Goal: Transaction & Acquisition: Purchase product/service

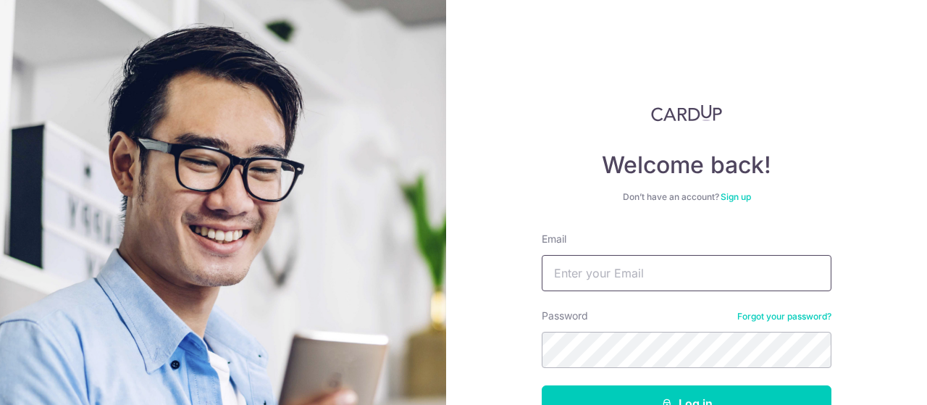
click at [650, 267] on input "Email" at bounding box center [687, 273] width 290 height 36
type input "foohuiping@yahoo.com.sg"
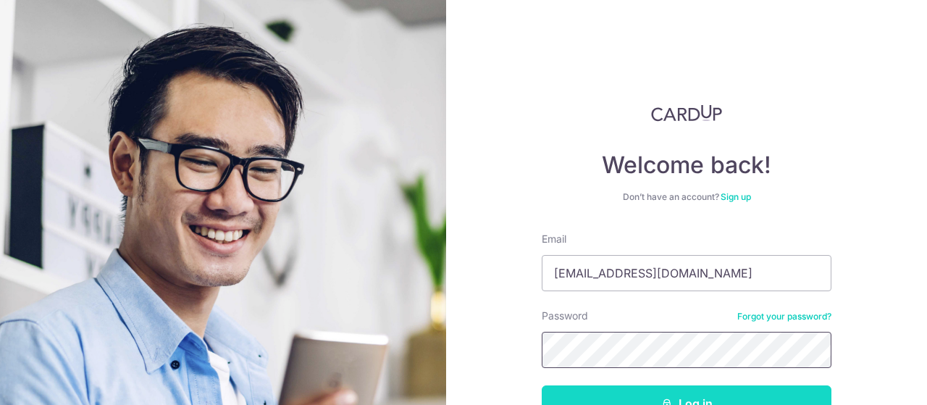
scroll to position [16, 0]
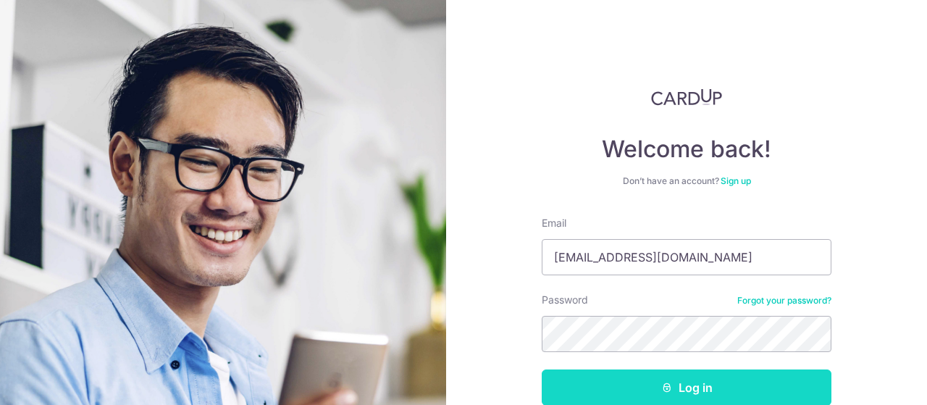
click at [665, 396] on button "Log in" at bounding box center [687, 387] width 290 height 36
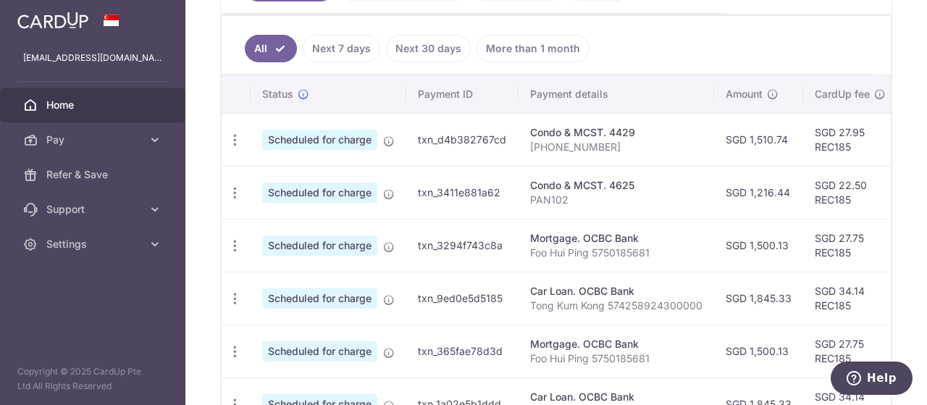
scroll to position [365, 0]
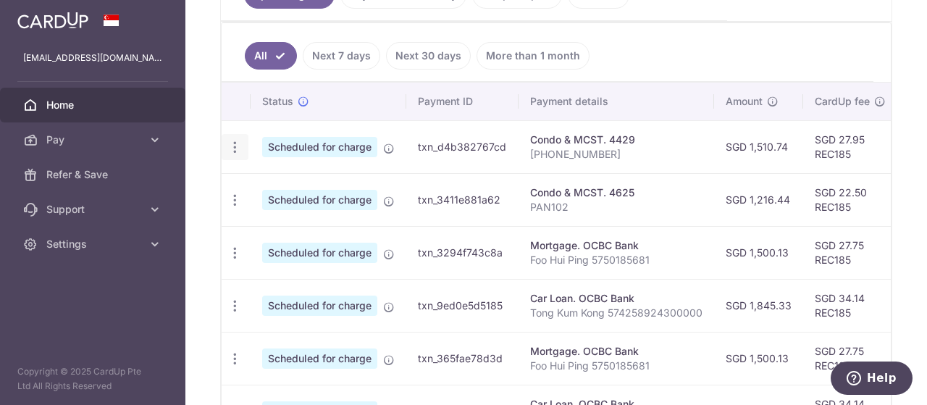
click at [238, 147] on icon "button" at bounding box center [234, 147] width 15 height 15
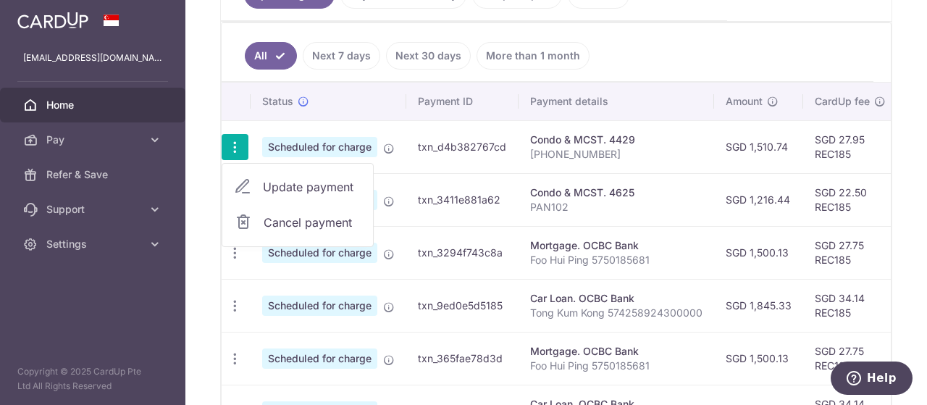
click at [278, 184] on span "Update payment" at bounding box center [312, 186] width 99 height 17
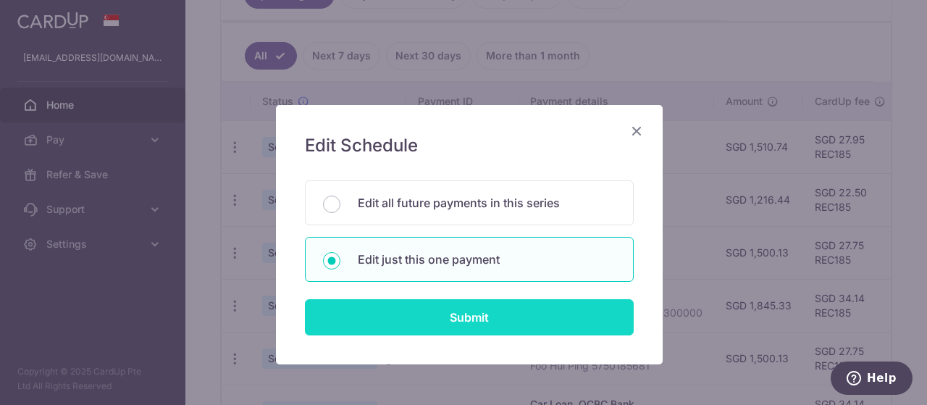
click at [420, 319] on input "Submit" at bounding box center [469, 317] width 329 height 36
radio input "true"
type input "1,510.74"
type input "16/09/2025"
type input "072-04-10"
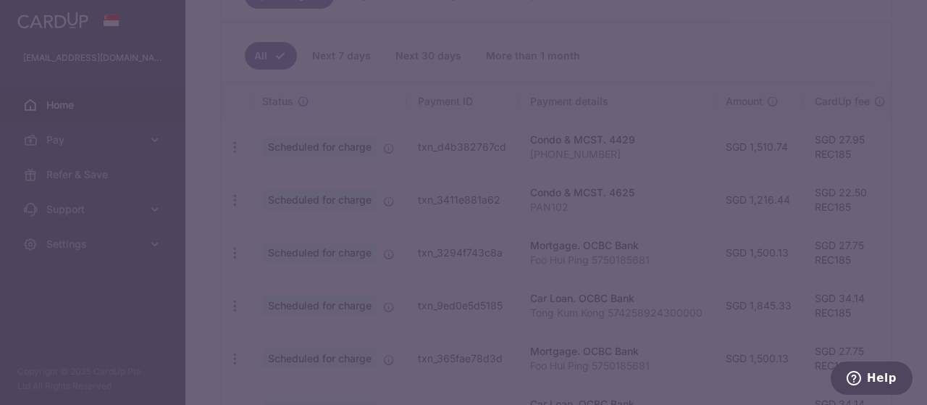
type input "REC185"
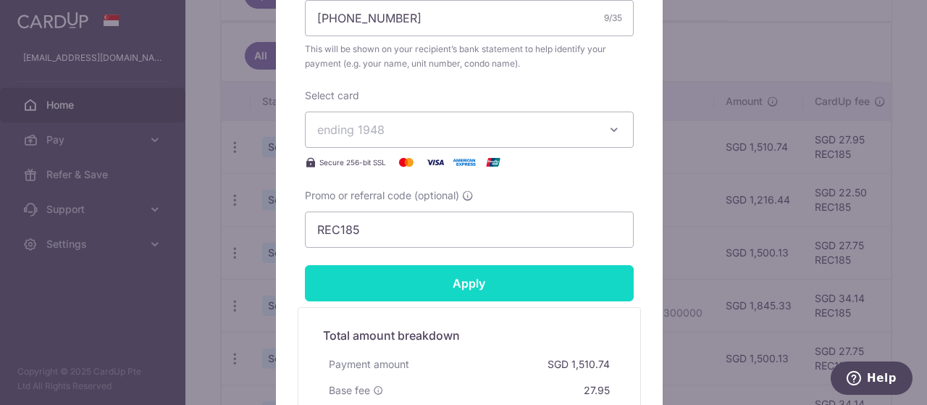
scroll to position [509, 0]
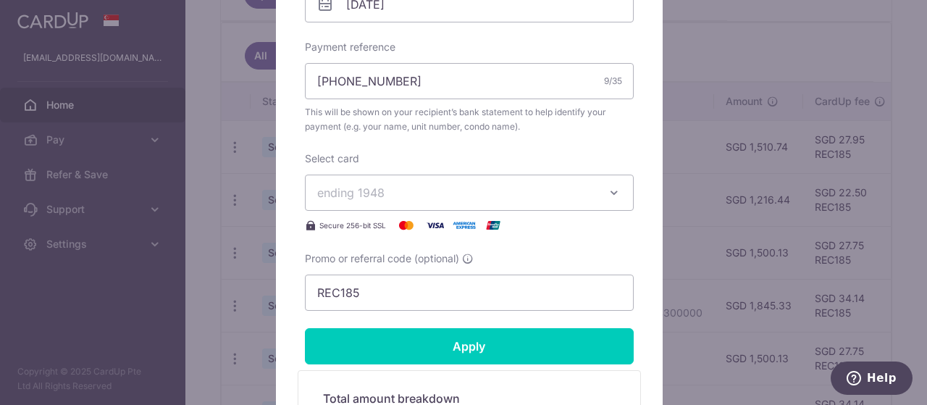
click at [721, 27] on div "Edit payment By clicking apply, you will make changes to all payments to 4429 s…" at bounding box center [463, 202] width 927 height 405
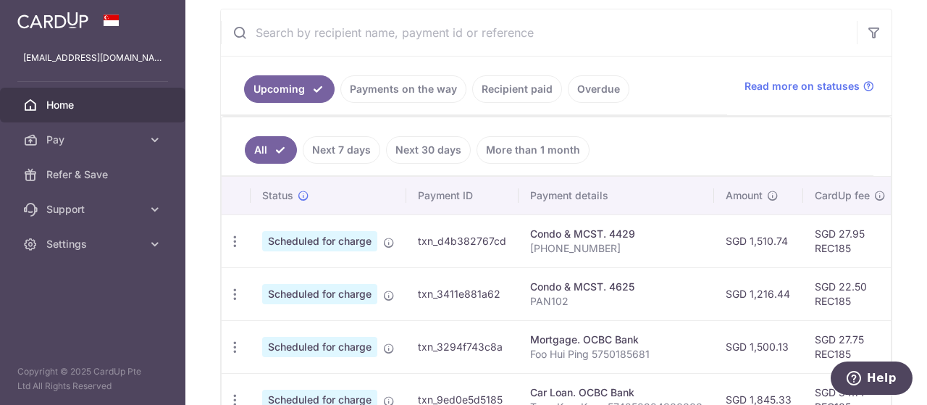
scroll to position [219, 0]
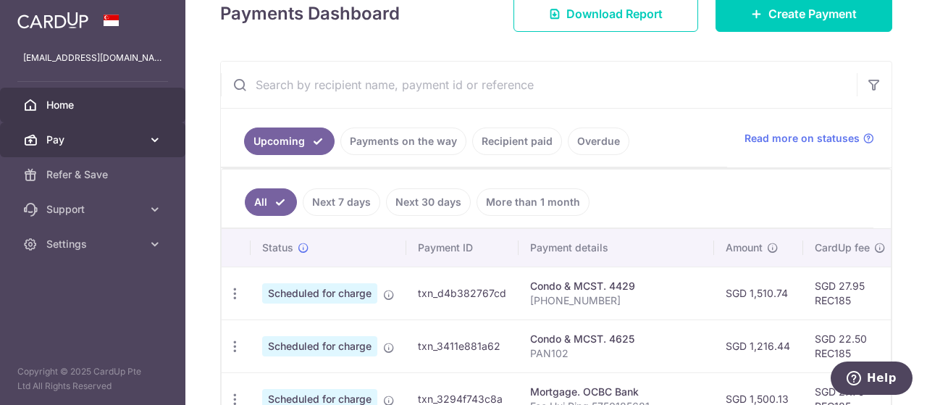
click at [75, 138] on span "Pay" at bounding box center [94, 140] width 96 height 14
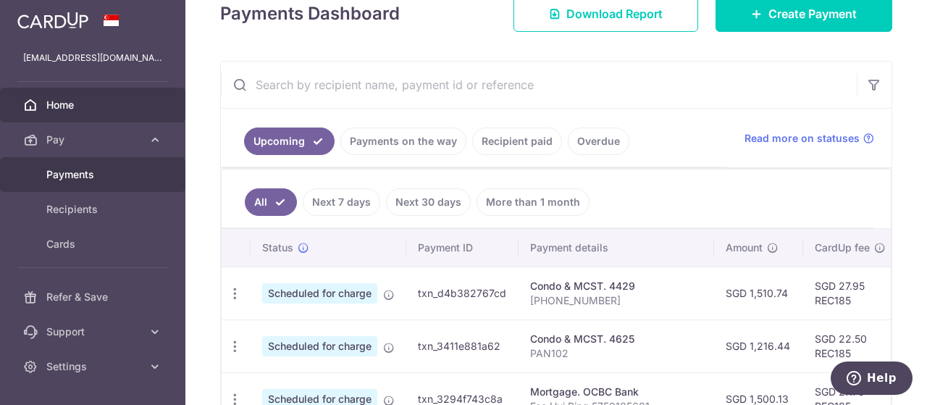
click at [86, 174] on span "Payments" at bounding box center [94, 174] width 96 height 14
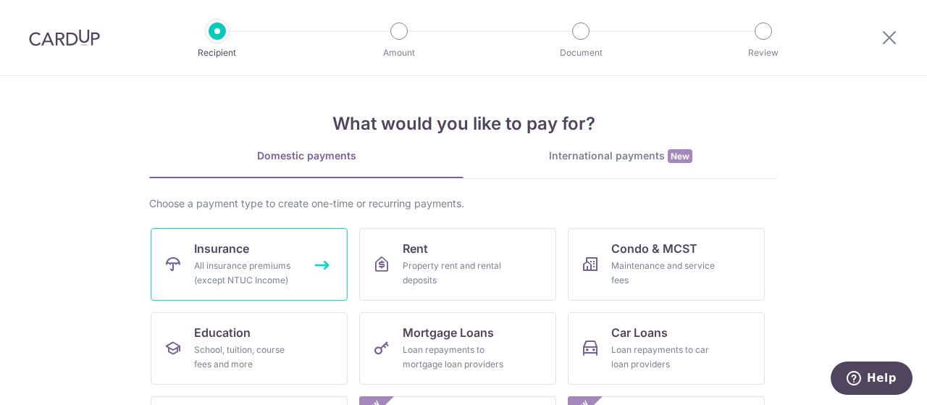
scroll to position [72, 0]
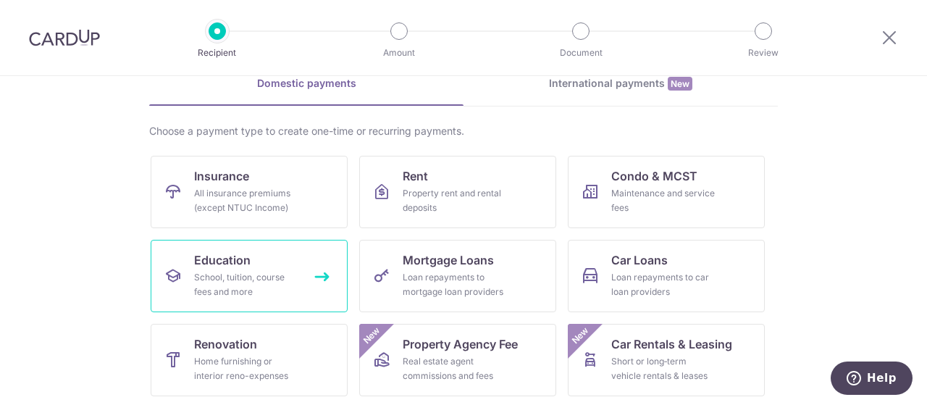
click at [263, 286] on div "School, tuition, course fees and more" at bounding box center [246, 284] width 104 height 29
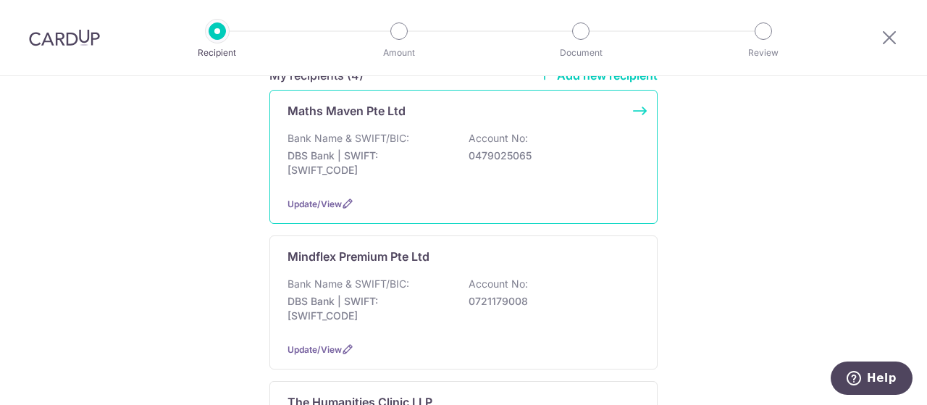
scroll to position [146, 0]
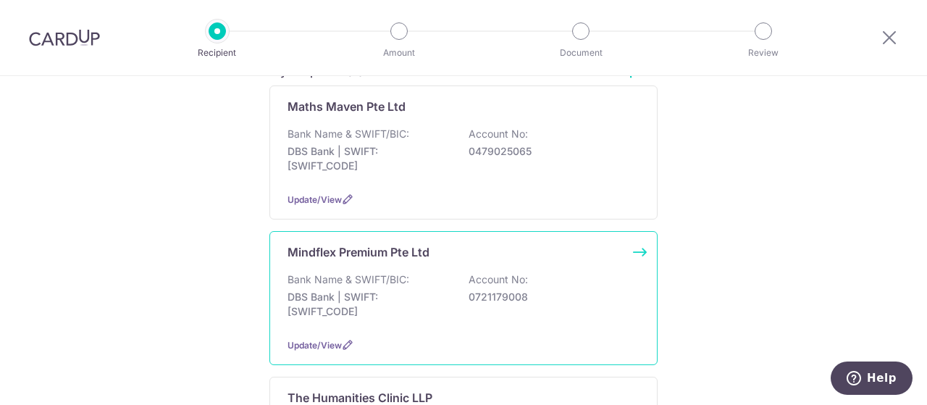
click at [387, 261] on div "Mindflex Premium Pte Ltd Bank Name & SWIFT/BIC: DBS Bank | SWIFT: DBSSSGSGXXX A…" at bounding box center [463, 298] width 388 height 134
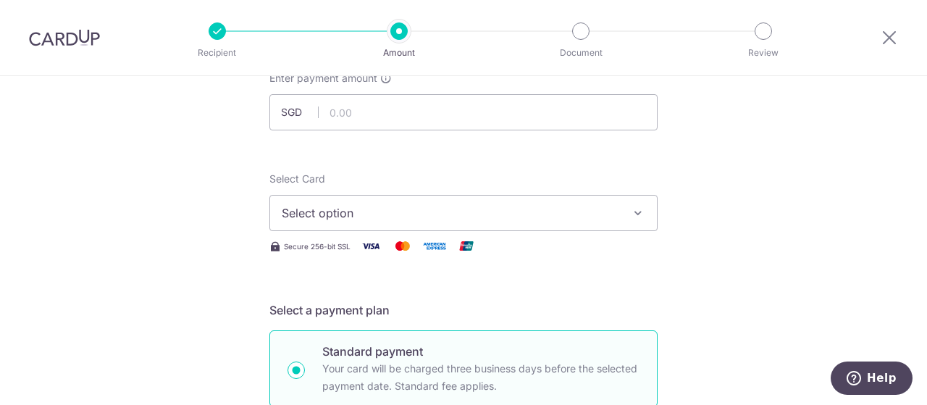
scroll to position [145, 0]
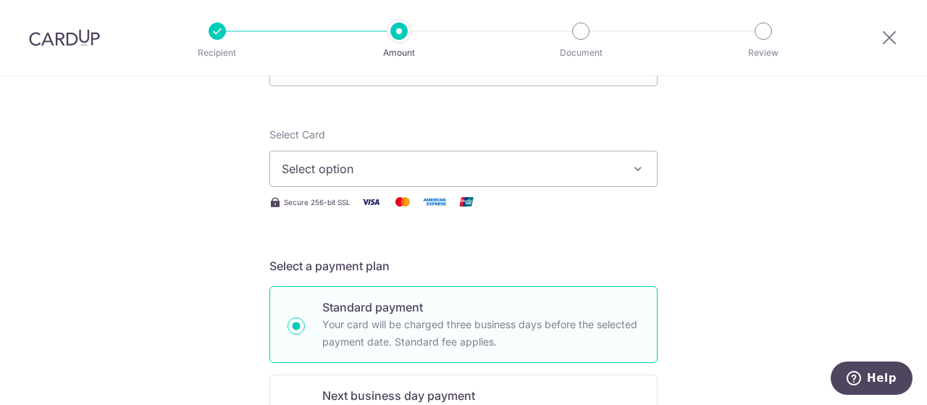
click at [636, 177] on button "Select option" at bounding box center [463, 169] width 388 height 36
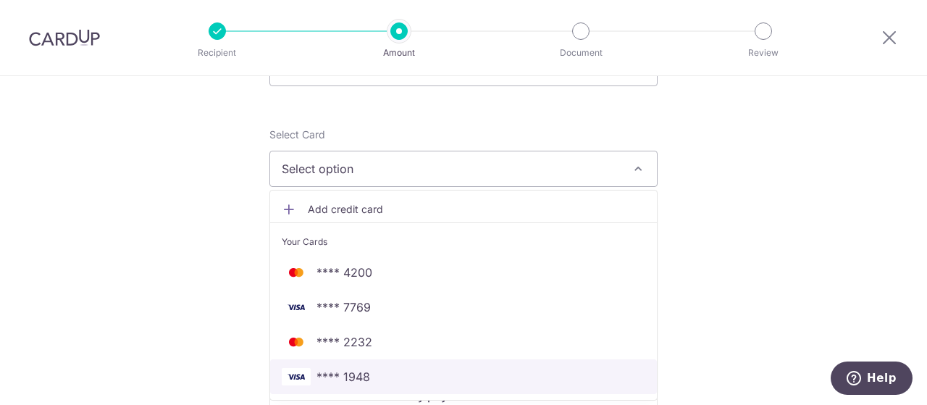
click at [410, 375] on span "**** 1948" at bounding box center [464, 376] width 364 height 17
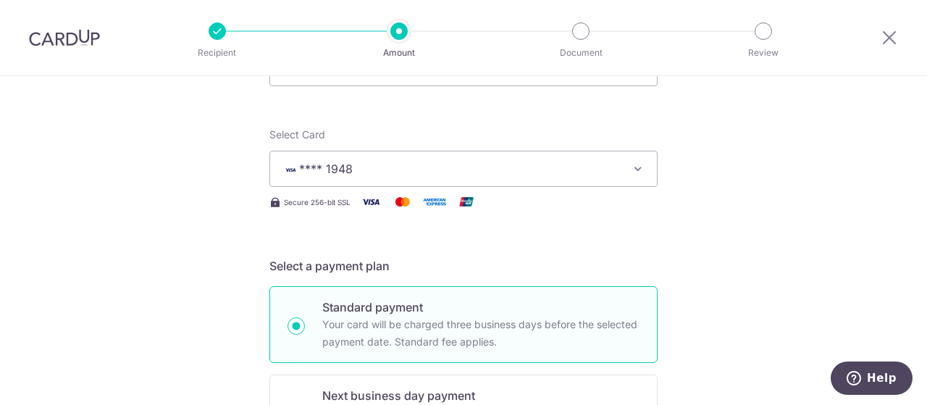
scroll to position [0, 0]
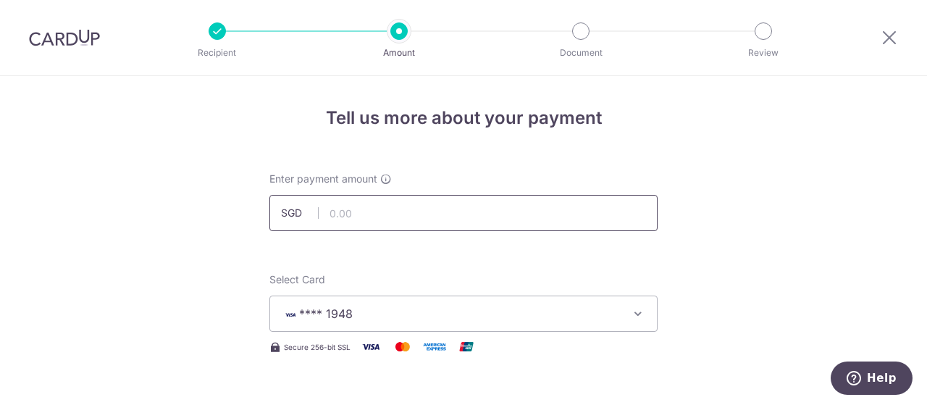
click at [395, 219] on input "text" at bounding box center [463, 213] width 388 height 36
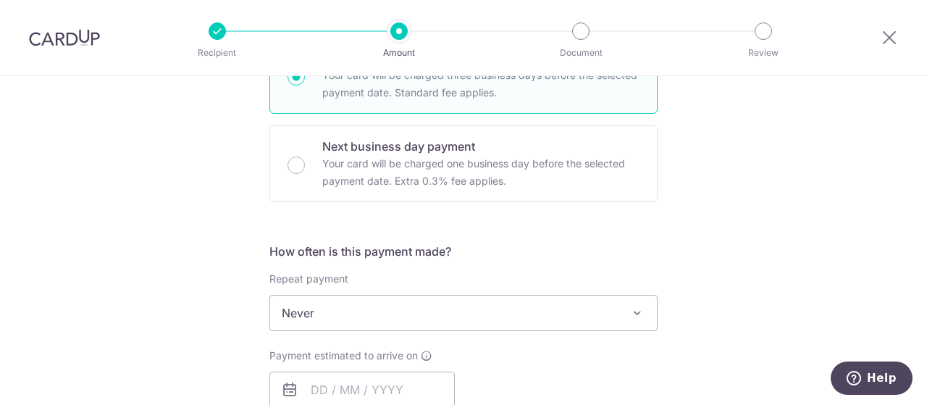
scroll to position [435, 0]
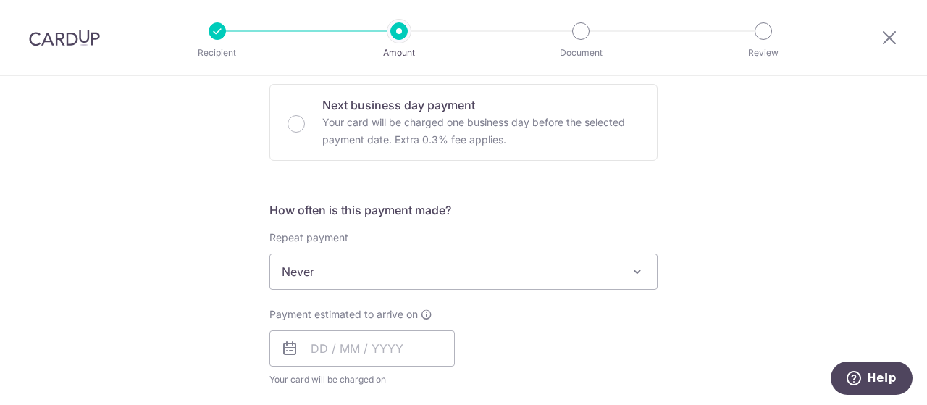
click at [626, 275] on span "Never" at bounding box center [463, 272] width 388 height 36
type input "680.00"
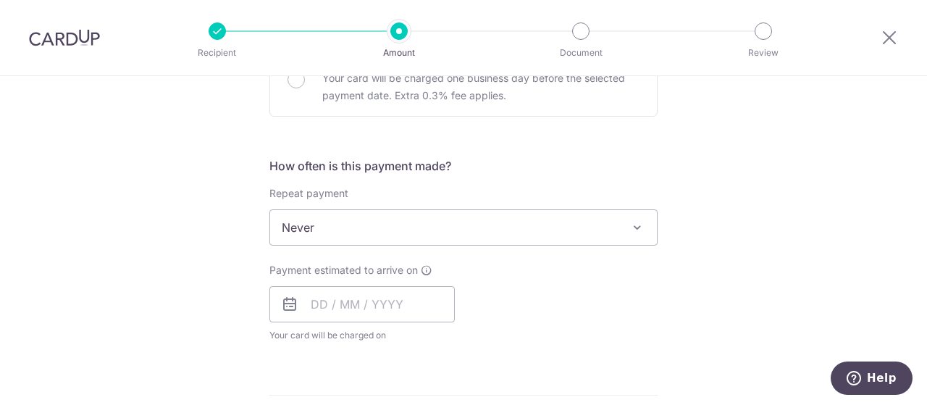
scroll to position [509, 0]
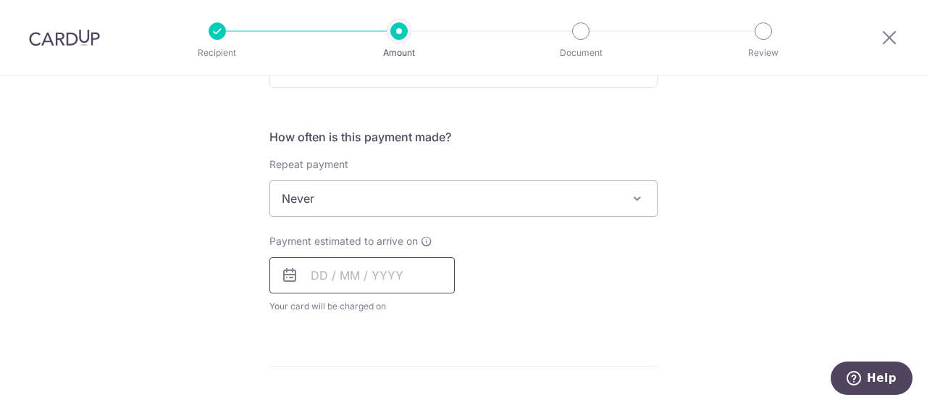
click at [333, 276] on input "text" at bounding box center [361, 275] width 185 height 36
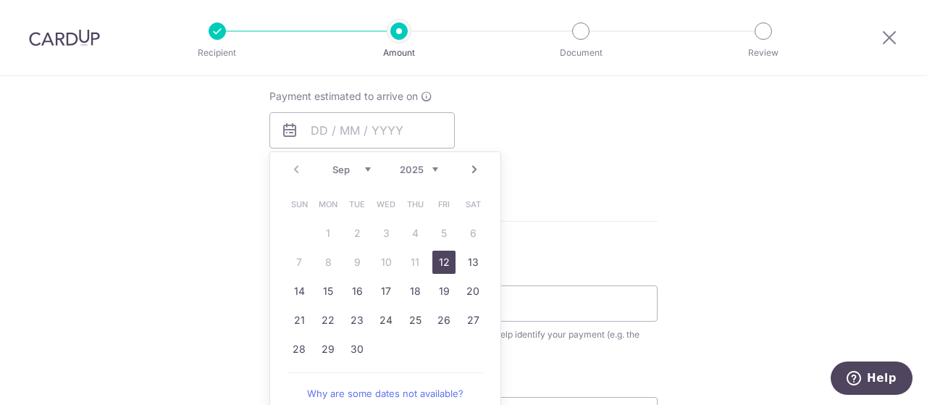
click at [442, 264] on link "12" at bounding box center [443, 262] width 23 height 23
type input "[DATE]"
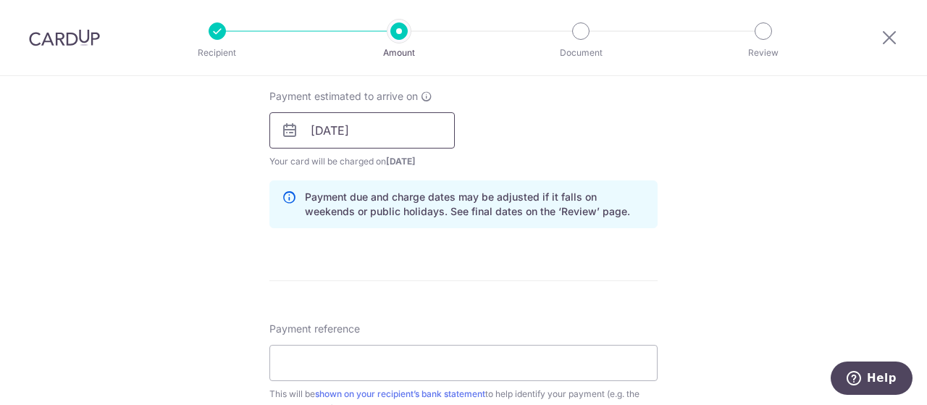
click at [408, 143] on input "[DATE]" at bounding box center [361, 130] width 185 height 36
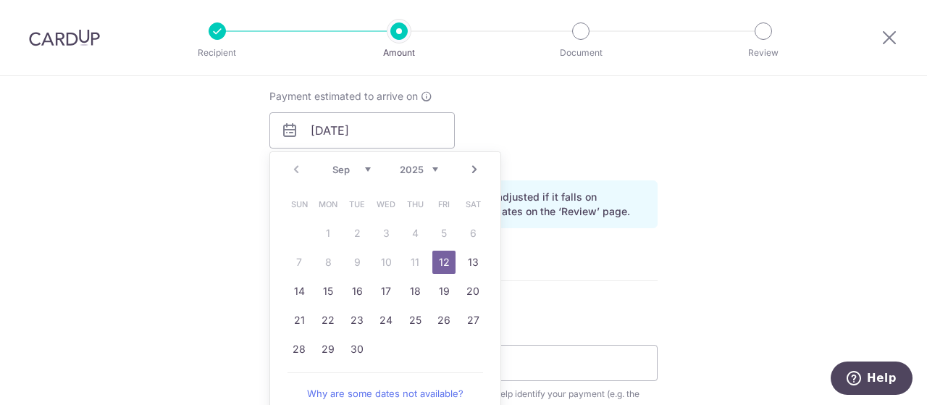
click at [440, 254] on link "12" at bounding box center [443, 262] width 23 height 23
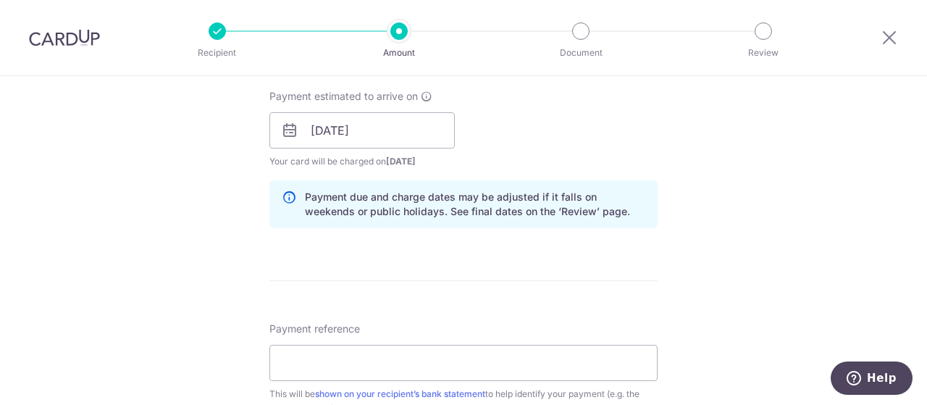
click at [551, 273] on form "Enter payment amount SGD 680.00 680.00 Select Card **** 1948 Add credit card Yo…" at bounding box center [463, 121] width 388 height 1206
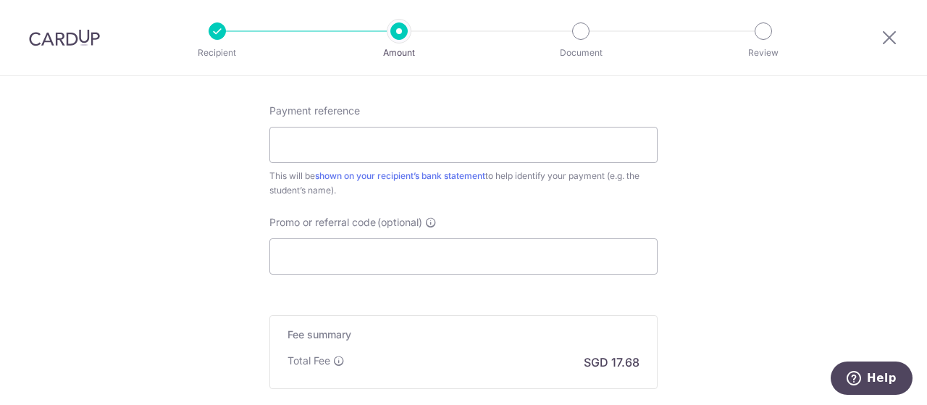
scroll to position [726, 0]
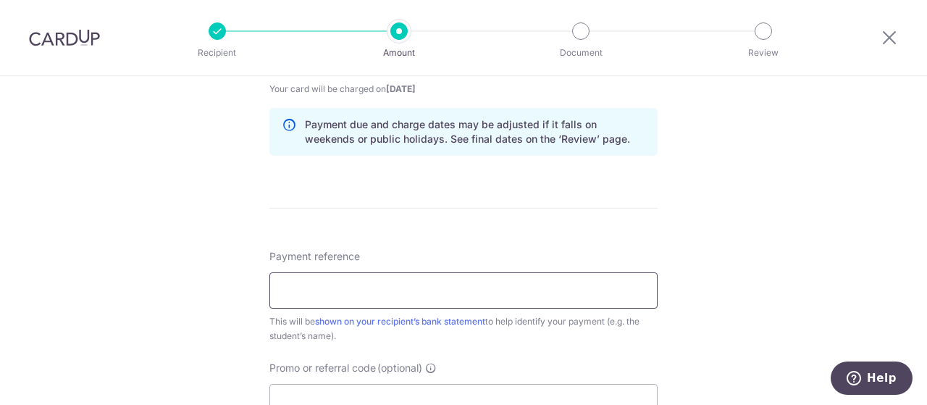
click at [445, 298] on input "Payment reference" at bounding box center [463, 290] width 388 height 36
type input "X"
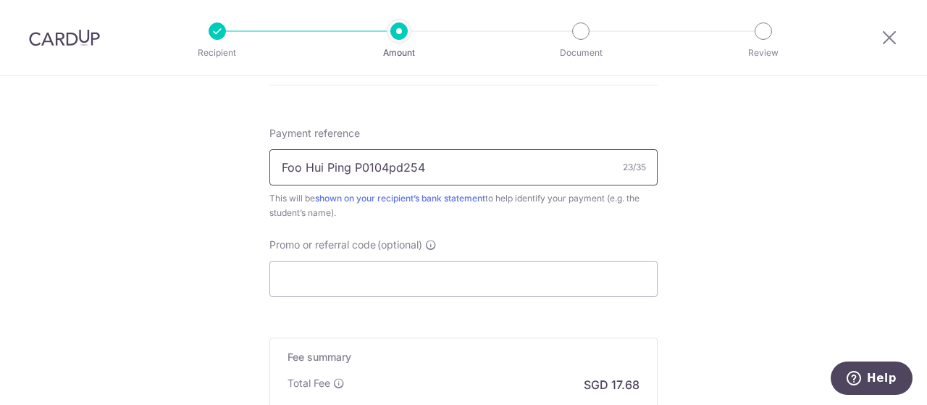
scroll to position [822, 0]
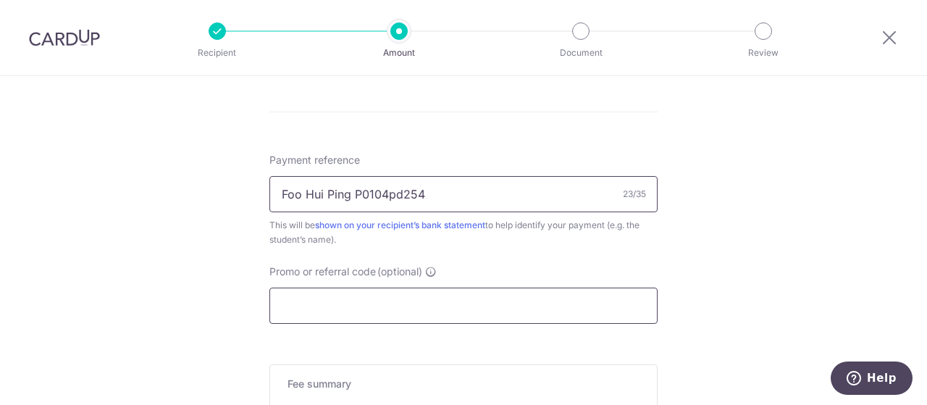
type input "Foo Hui Ping P0104pd254"
click at [384, 291] on input "Promo or referral code (optional)" at bounding box center [463, 306] width 388 height 36
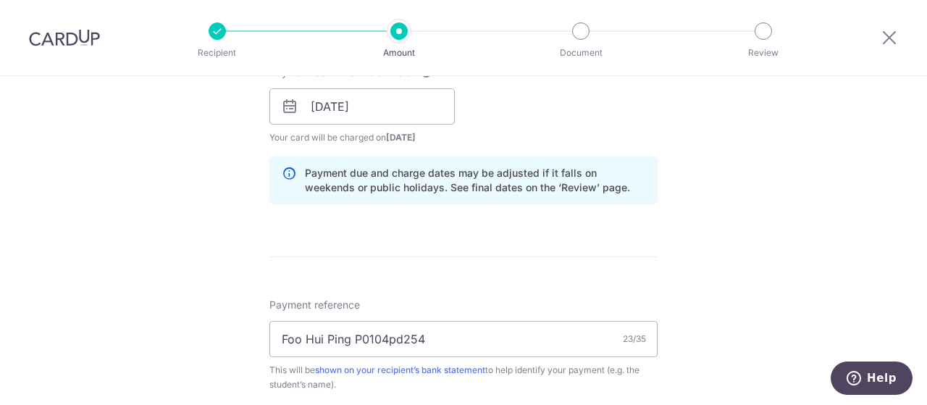
scroll to position [968, 0]
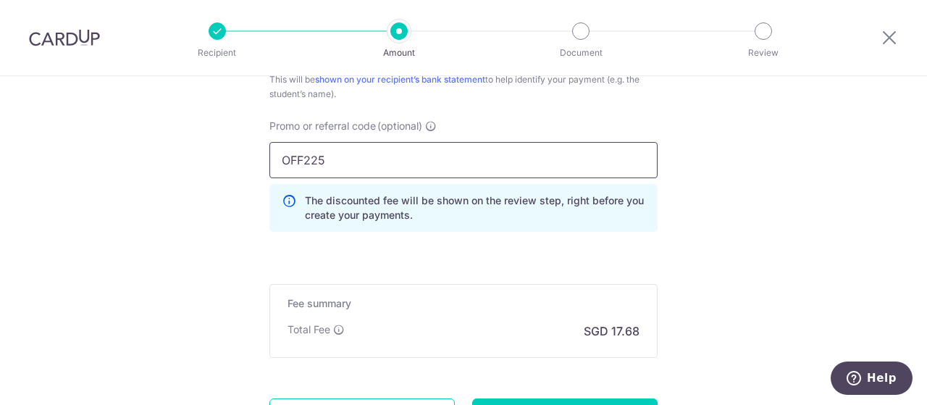
type input "OFF225"
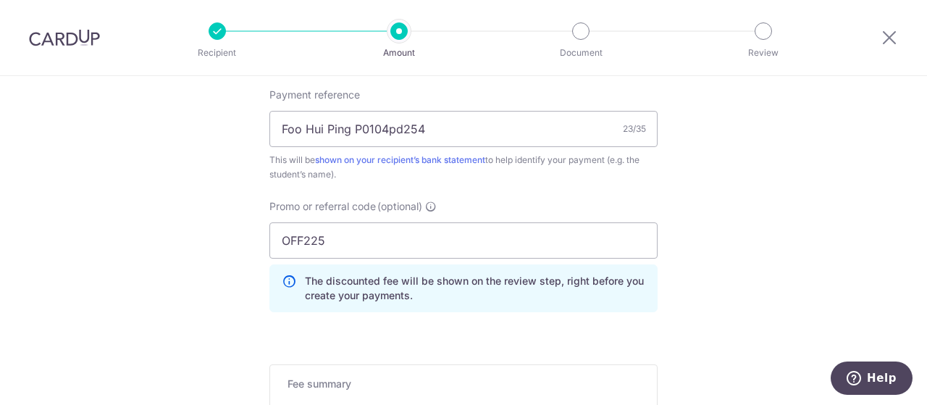
scroll to position [1105, 0]
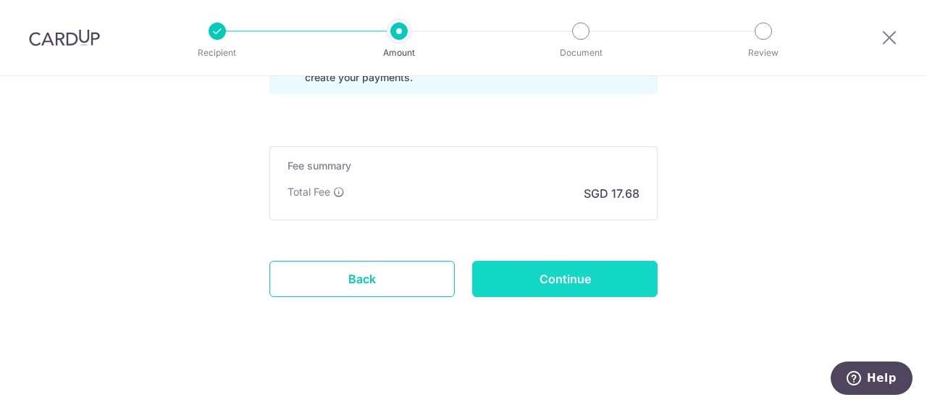
click at [532, 276] on input "Continue" at bounding box center [564, 279] width 185 height 36
type input "Create Schedule"
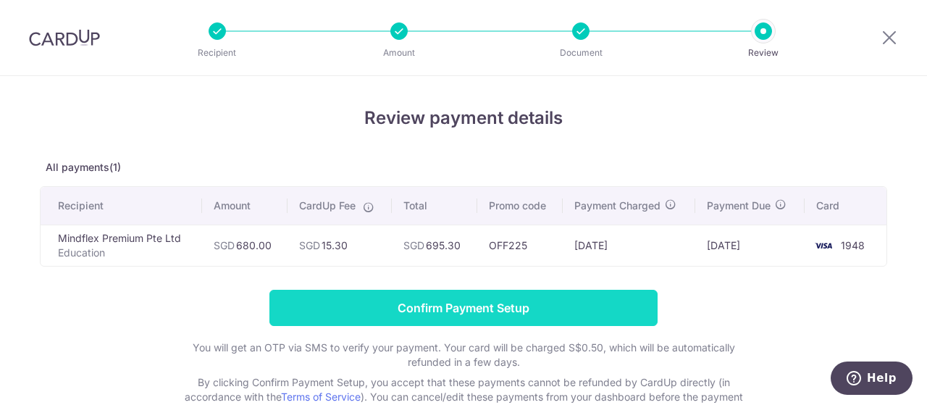
click at [439, 304] on input "Confirm Payment Setup" at bounding box center [463, 308] width 388 height 36
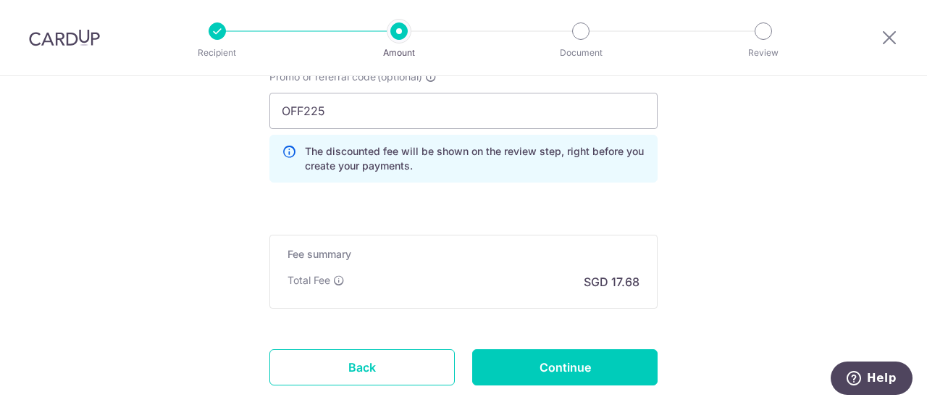
scroll to position [1105, 0]
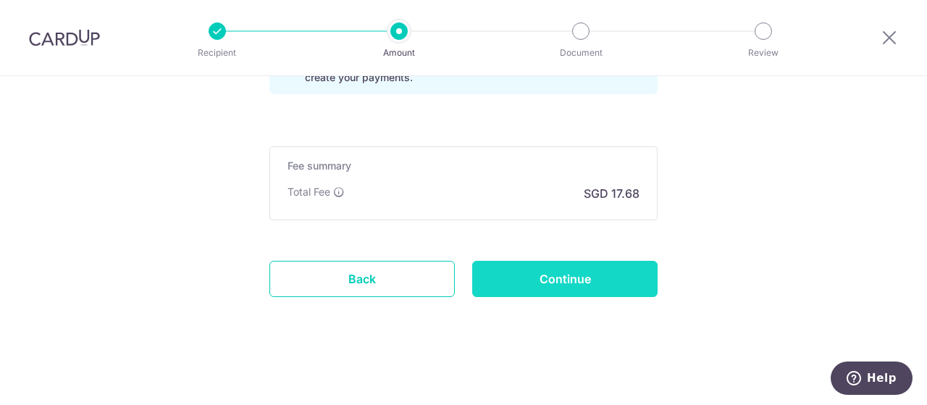
click at [568, 277] on input "Continue" at bounding box center [564, 279] width 185 height 36
type input "Update Schedule"
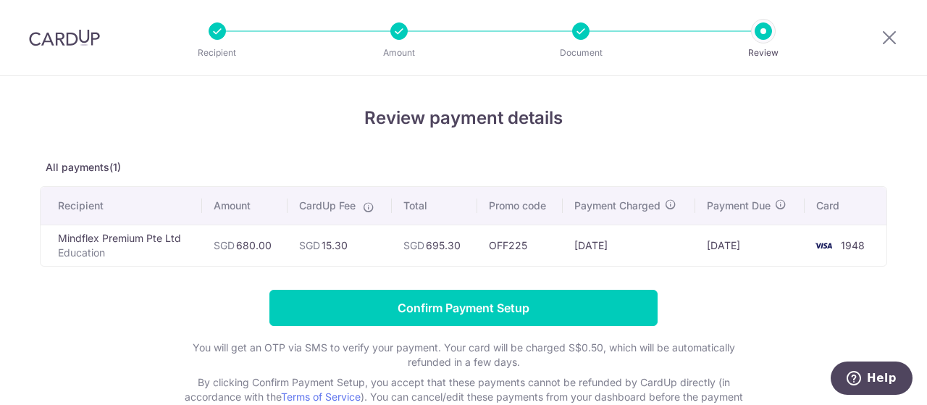
scroll to position [73, 0]
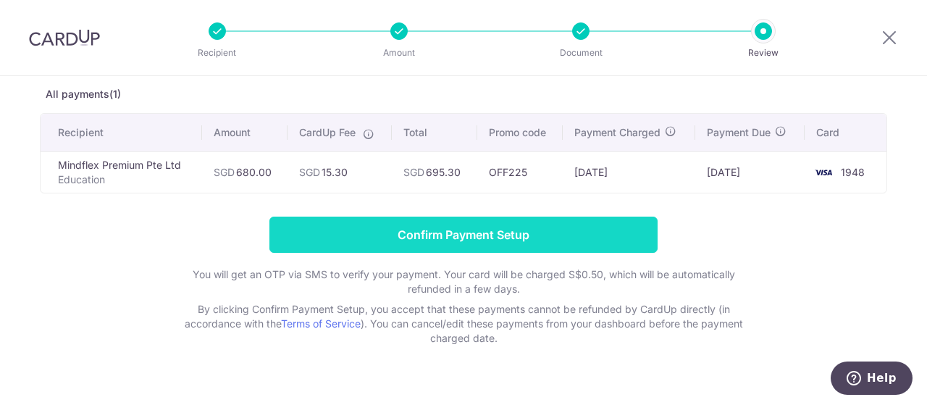
click at [533, 235] on input "Confirm Payment Setup" at bounding box center [463, 235] width 388 height 36
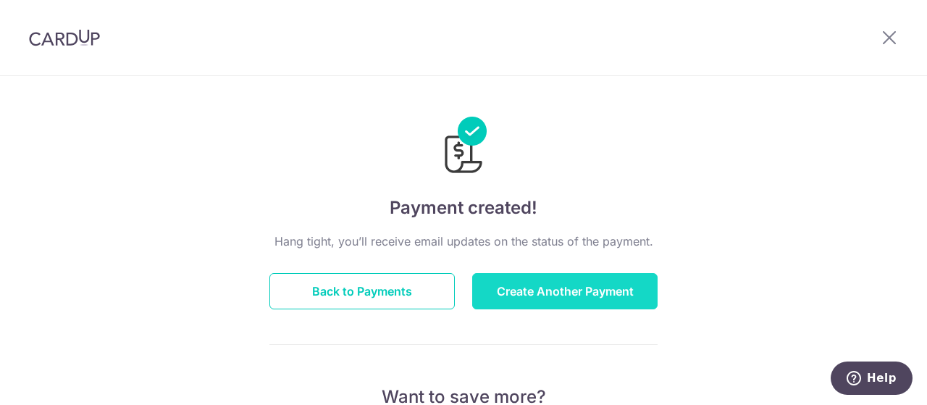
click at [529, 284] on button "Create Another Payment" at bounding box center [564, 291] width 185 height 36
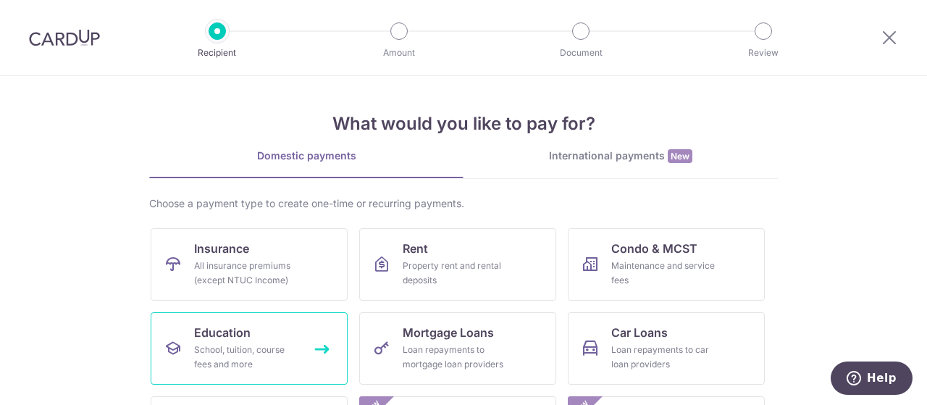
click at [255, 319] on link "Education School, tuition, course fees and more" at bounding box center [249, 348] width 197 height 72
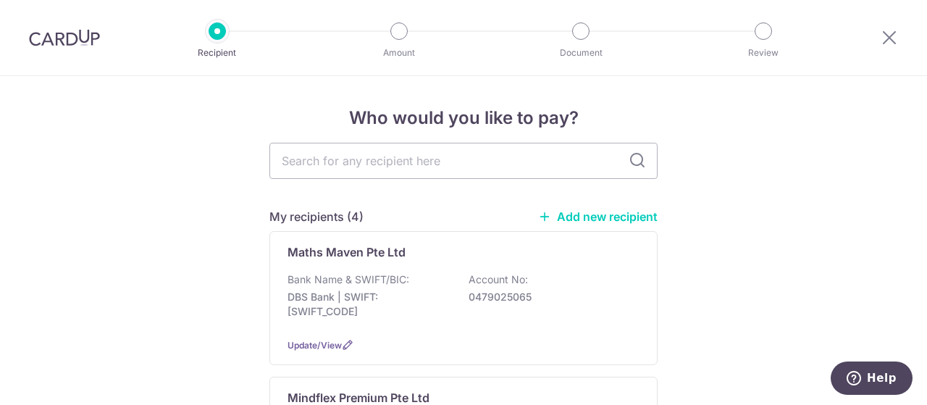
click at [579, 221] on link "Add new recipient" at bounding box center [598, 216] width 120 height 14
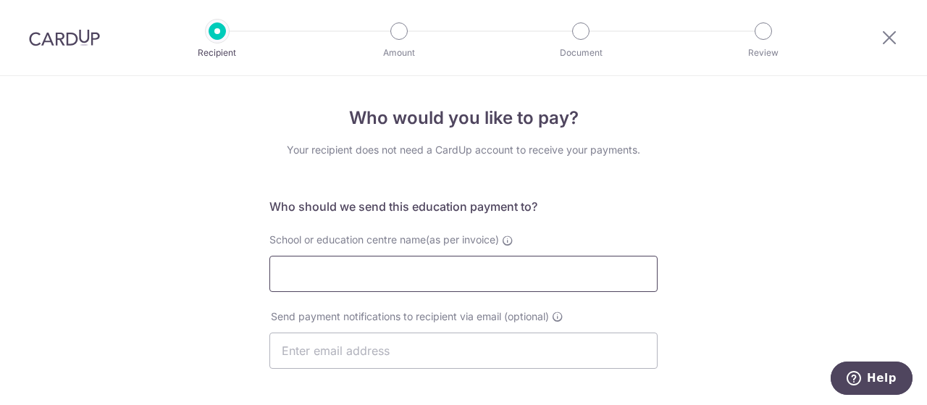
click at [540, 264] on input "School or education centre name(as per invoice)" at bounding box center [463, 274] width 388 height 36
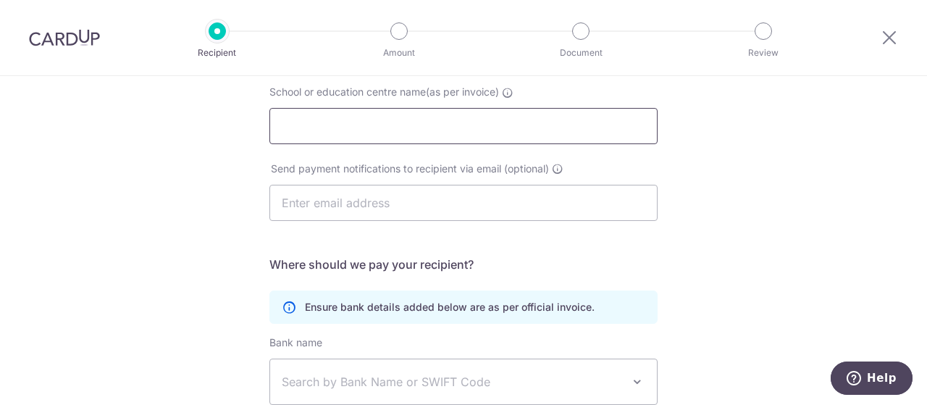
scroll to position [290, 0]
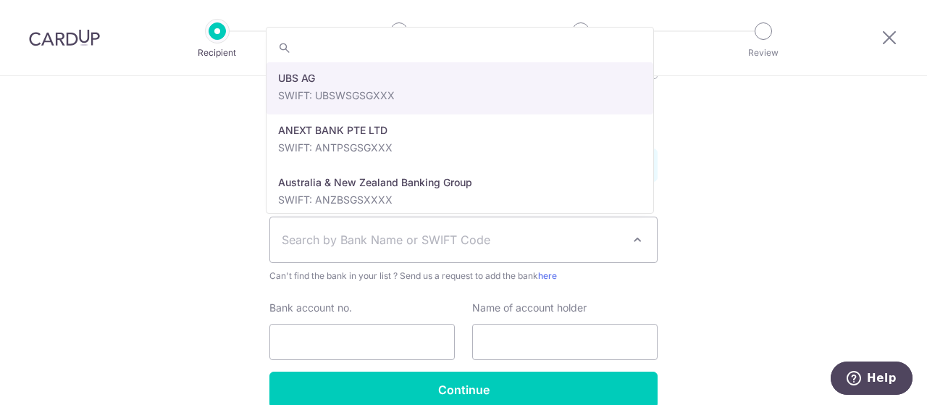
click at [629, 232] on span at bounding box center [637, 239] width 17 height 17
click at [629, 235] on span at bounding box center [637, 239] width 17 height 17
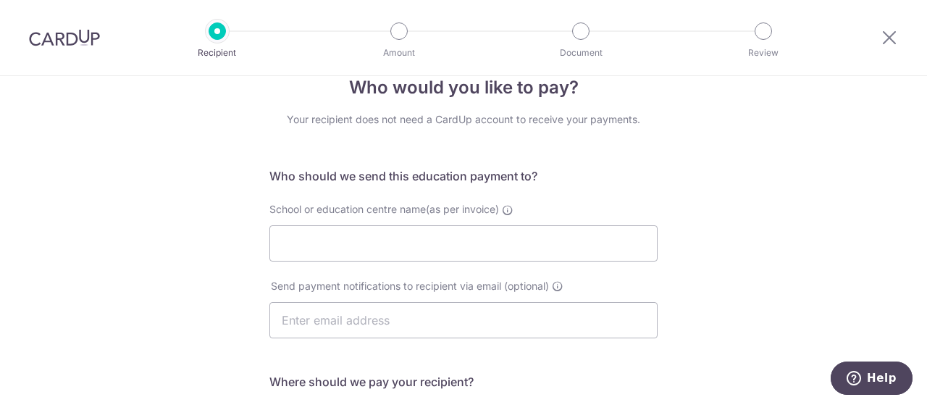
scroll to position [0, 0]
